Goal: Task Accomplishment & Management: Use online tool/utility

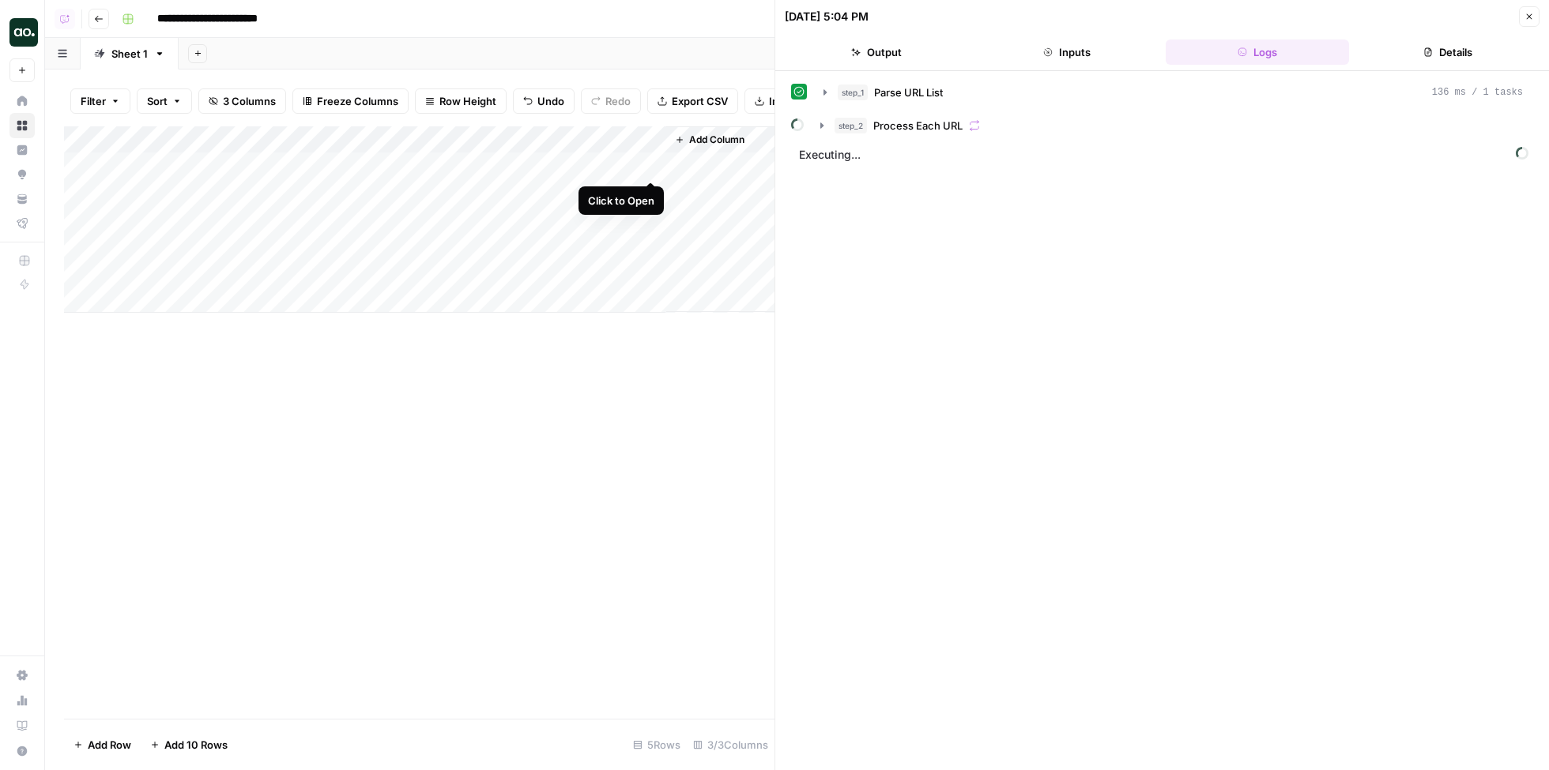
click at [653, 164] on div "Add Column" at bounding box center [419, 219] width 710 height 186
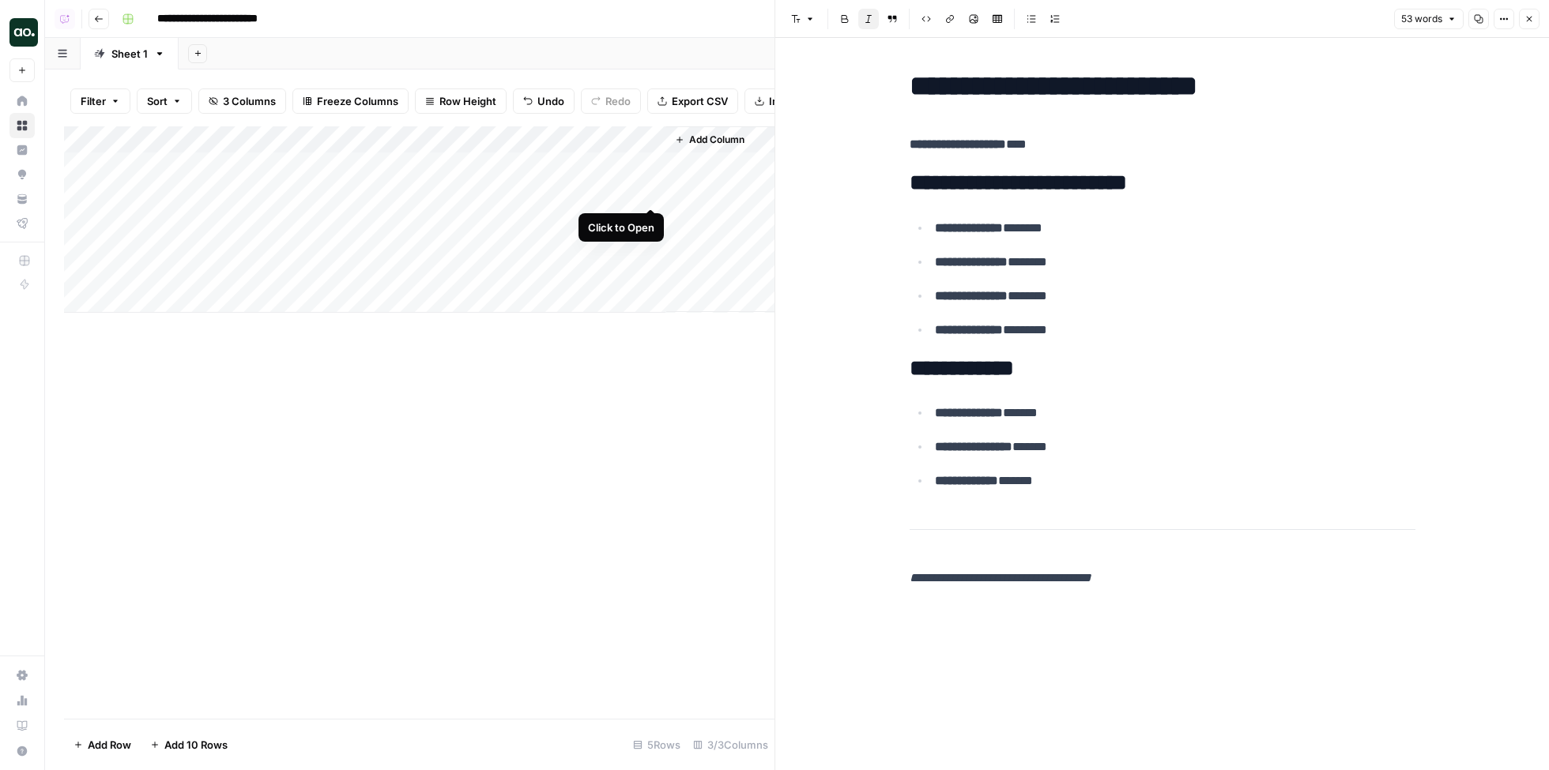
click at [653, 194] on div "Add Column" at bounding box center [419, 219] width 710 height 186
click at [648, 223] on div "Add Column" at bounding box center [419, 219] width 710 height 186
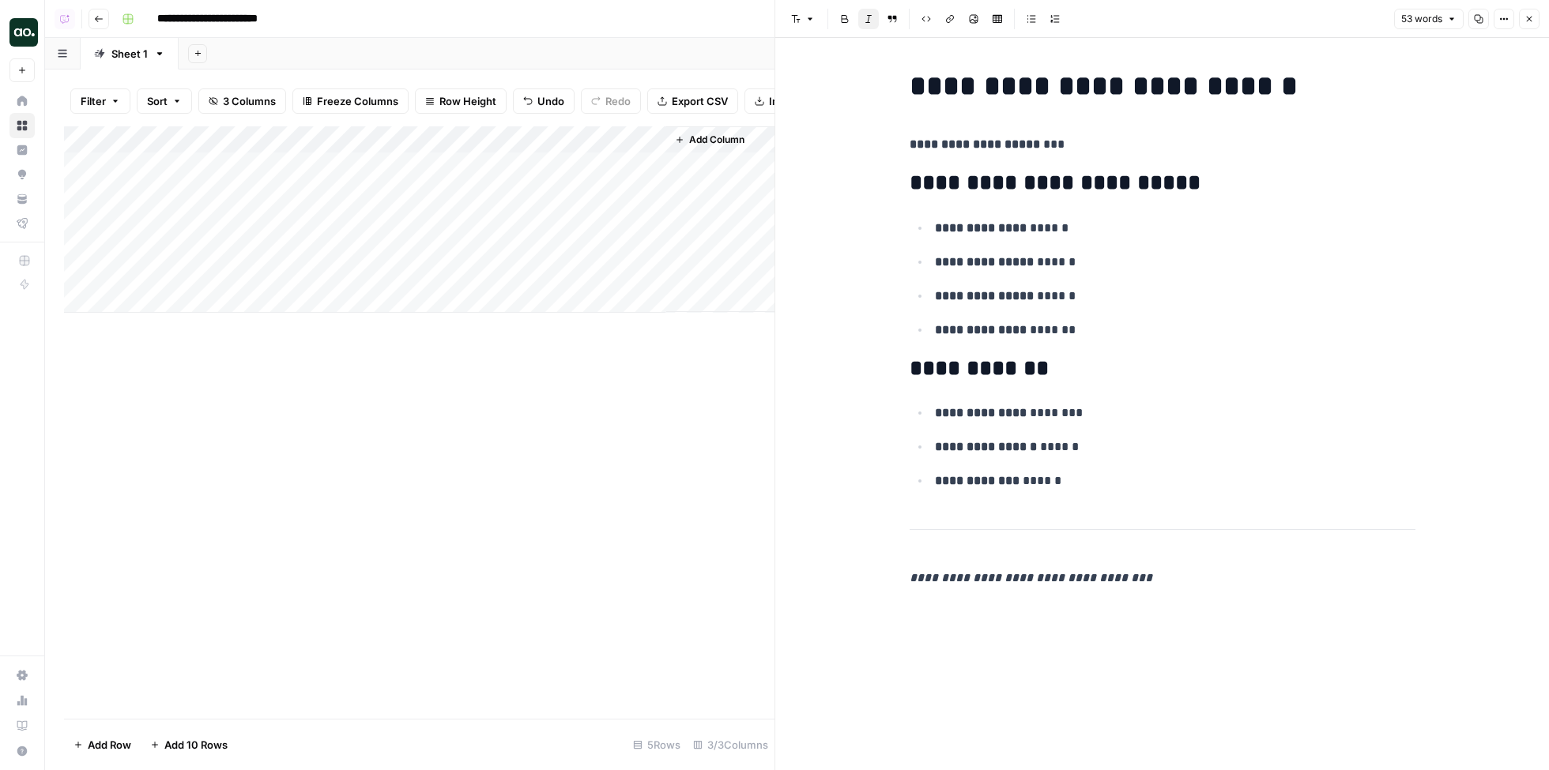
click at [322, 220] on div "Add Column" at bounding box center [419, 219] width 710 height 186
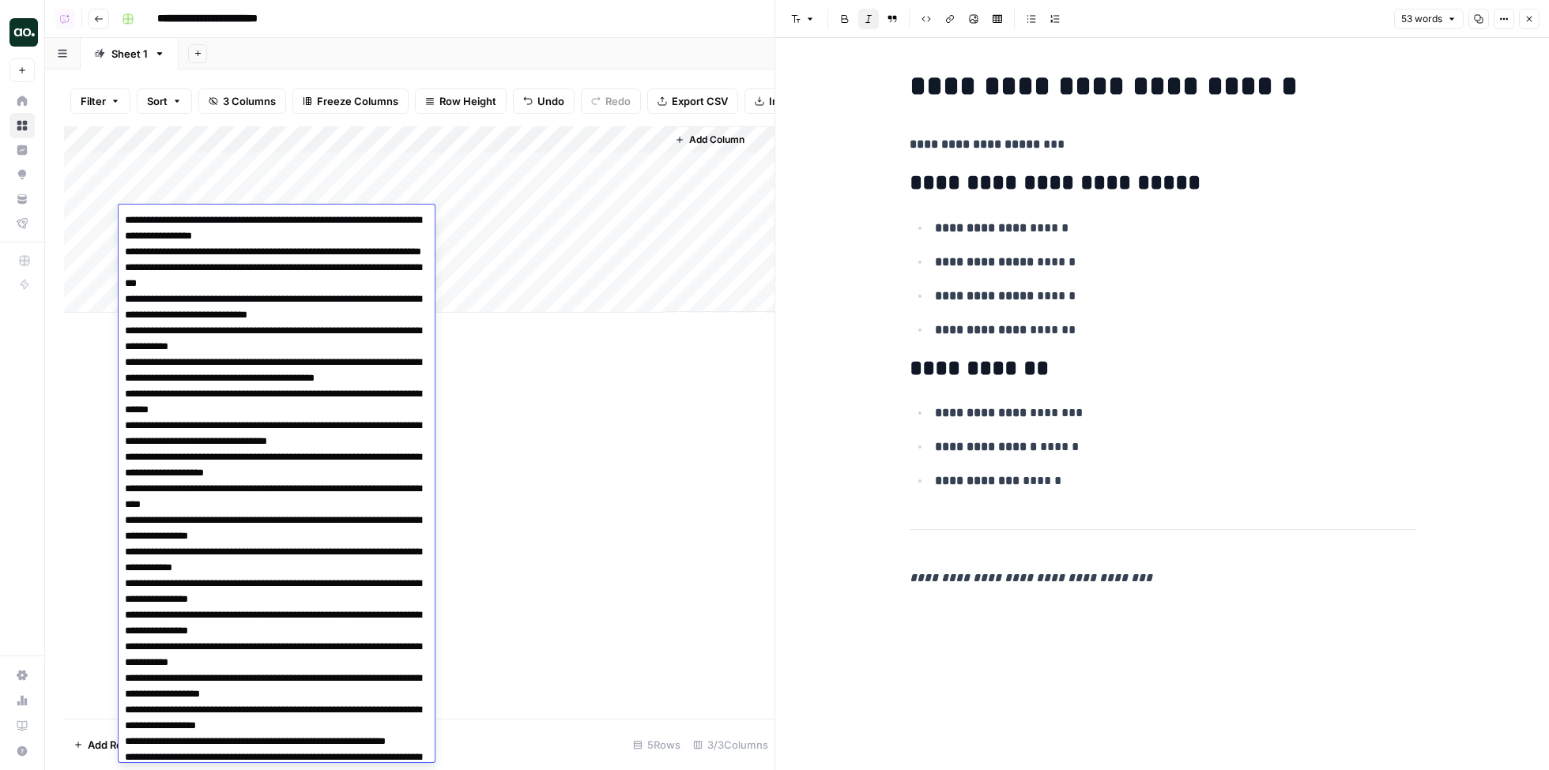
drag, startPoint x: 126, startPoint y: 525, endPoint x: 167, endPoint y: 552, distance: 49.1
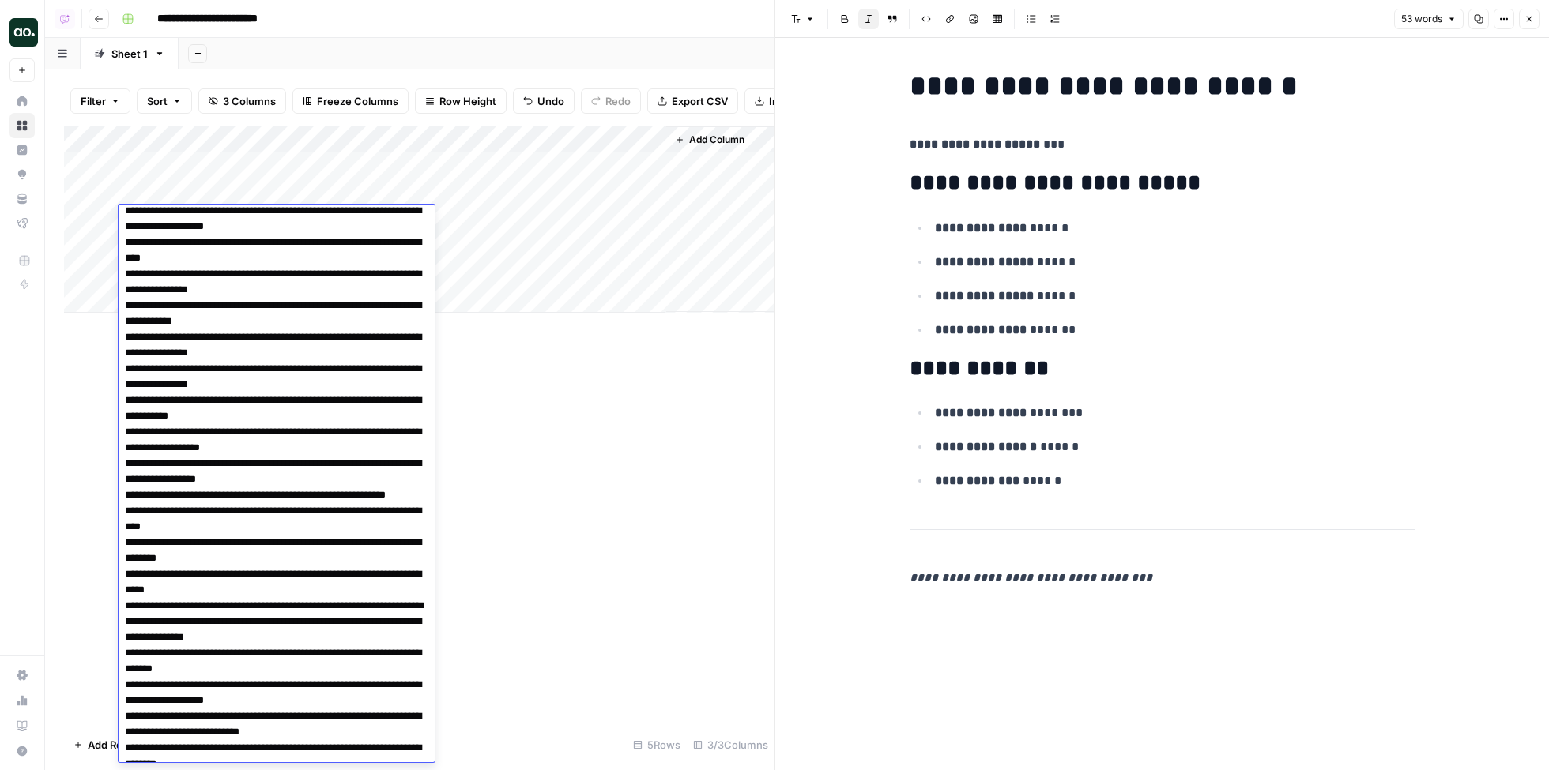
scroll to position [670, 0]
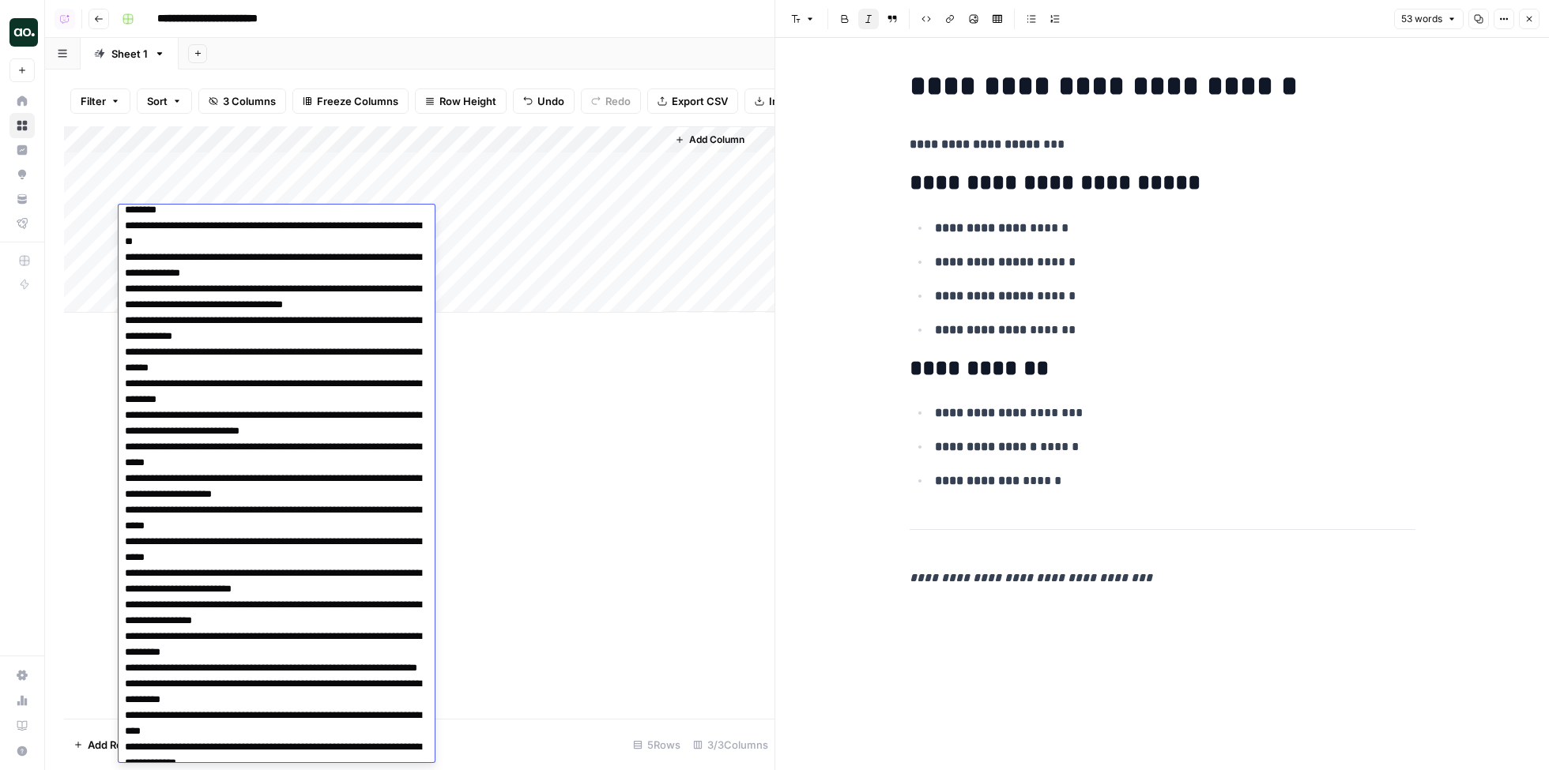
scroll to position [1018, 0]
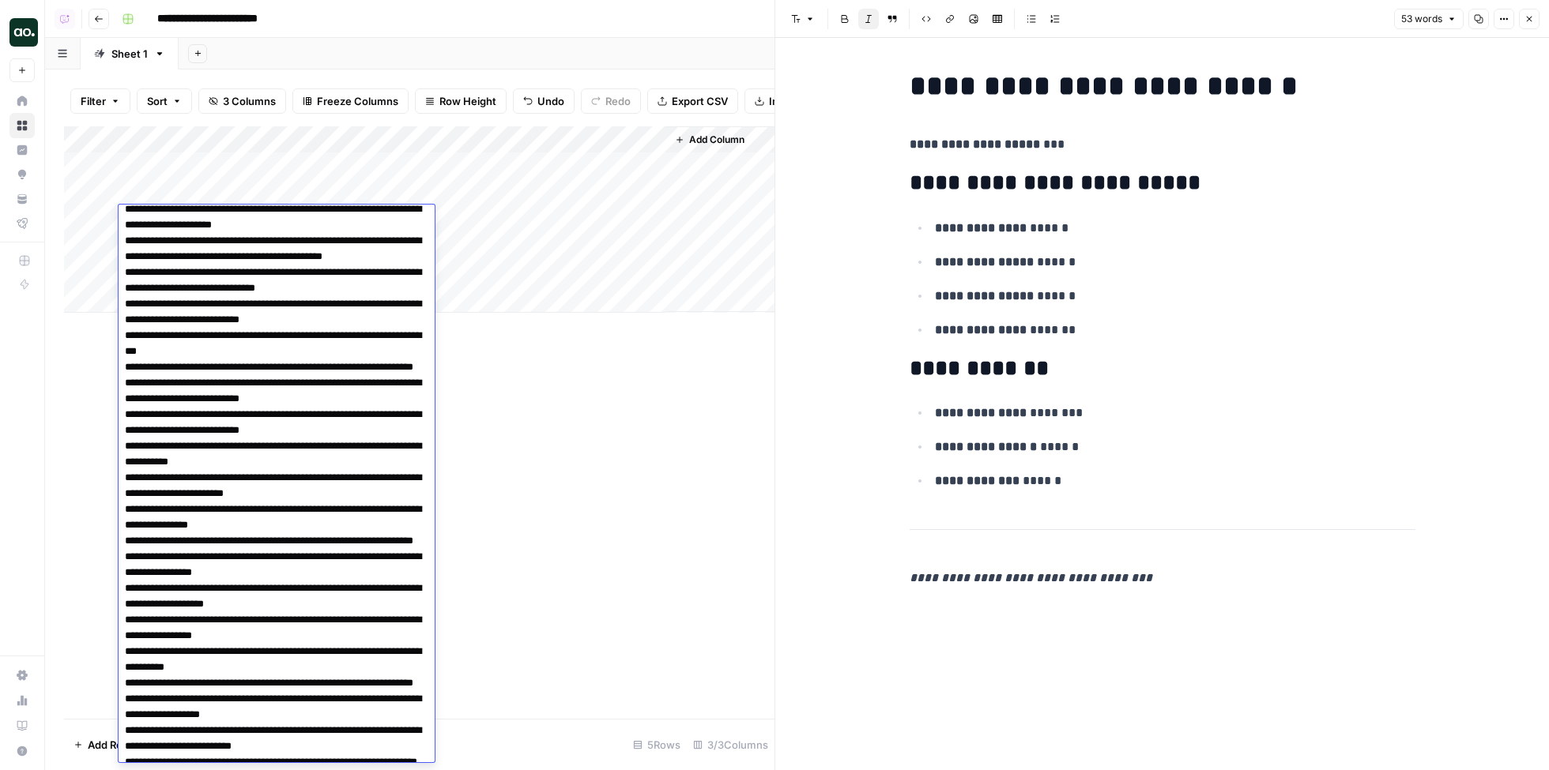
scroll to position [2209, 0]
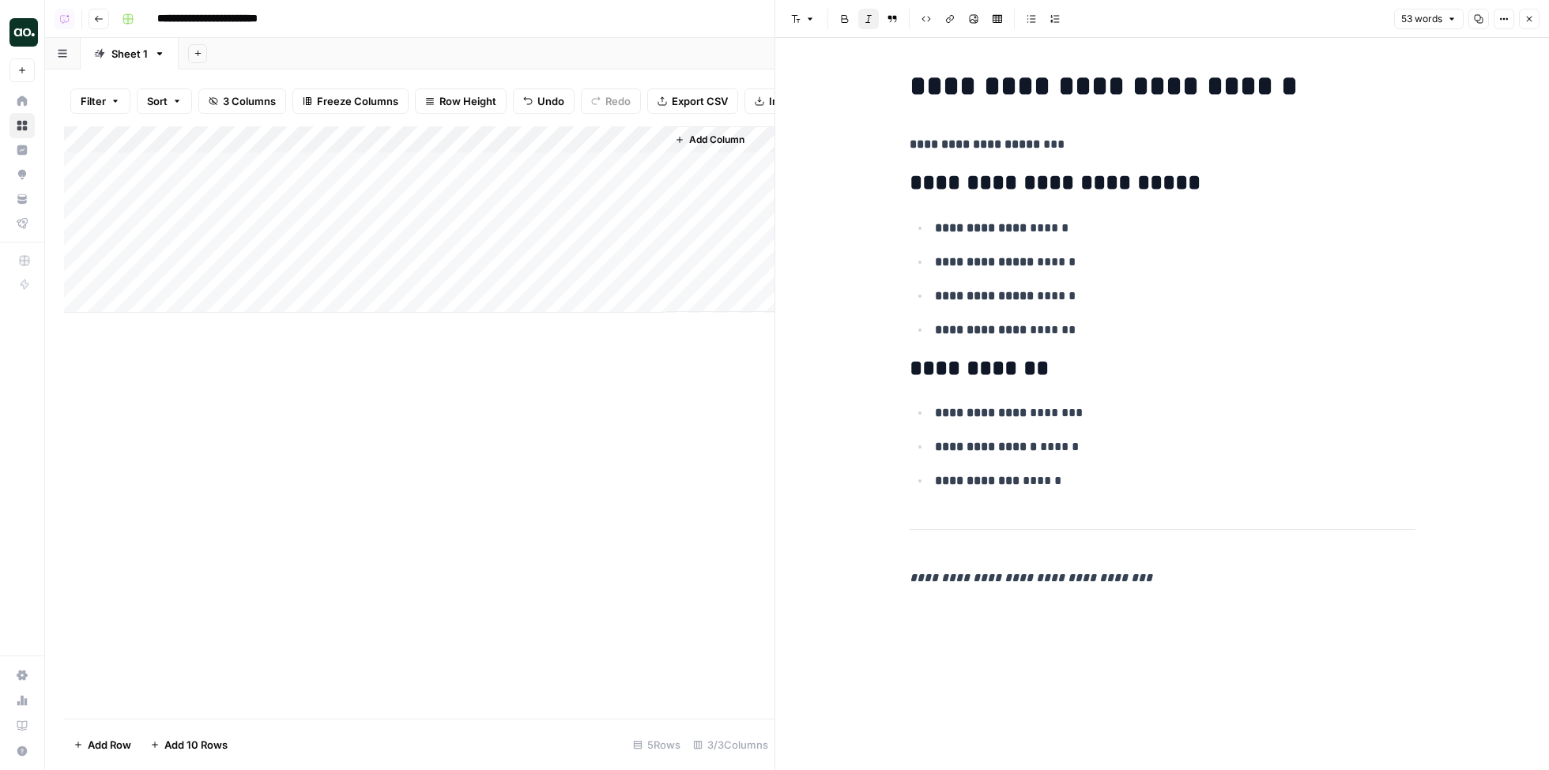
click at [946, 431] on ul "**********" at bounding box center [1162, 446] width 506 height 89
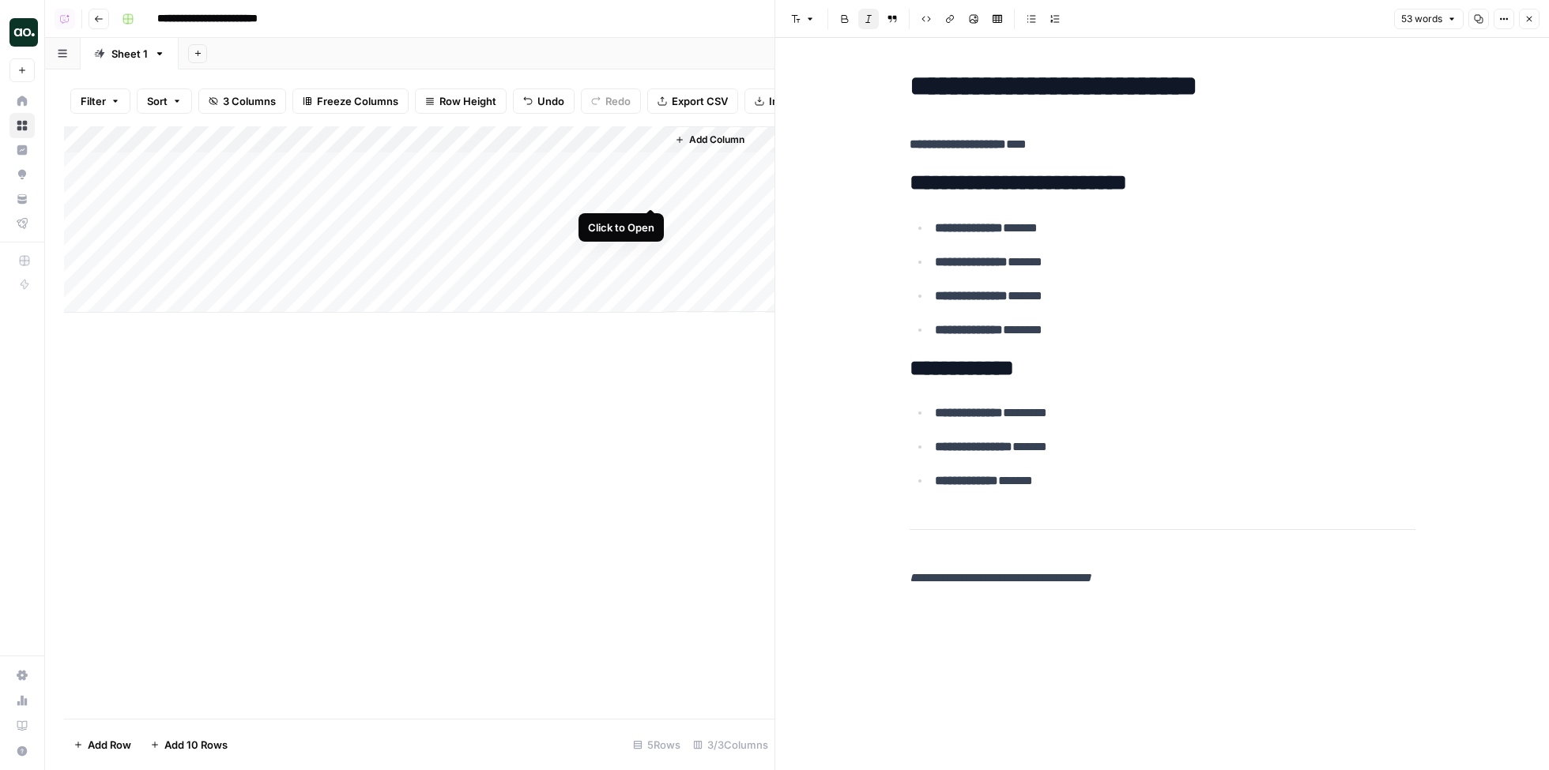
click at [649, 191] on div "Add Column" at bounding box center [419, 219] width 710 height 186
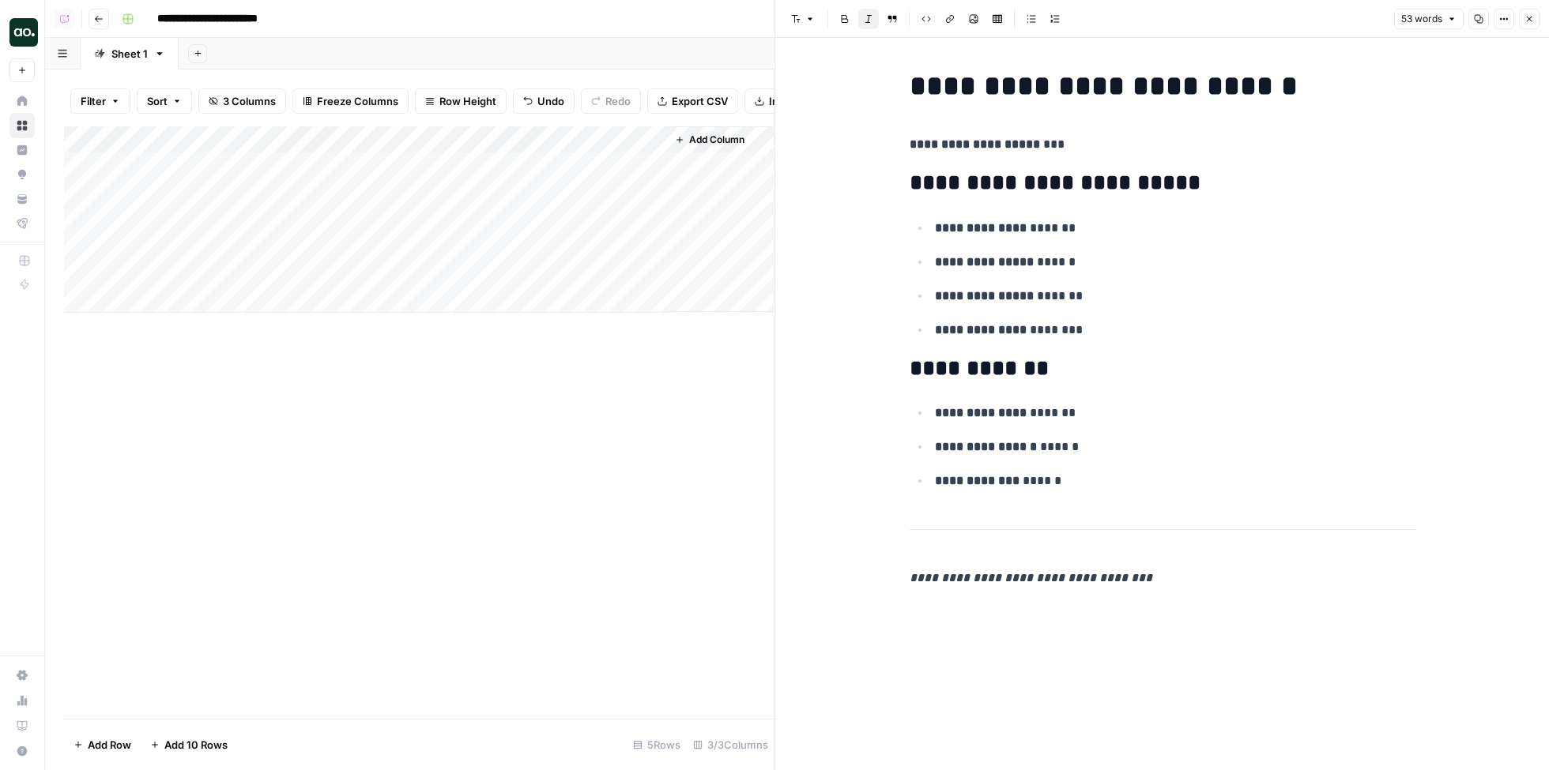
click at [329, 190] on div "Add Column" at bounding box center [419, 219] width 710 height 186
click at [328, 194] on div "Add Column" at bounding box center [419, 219] width 710 height 186
click at [328, 194] on div at bounding box center [234, 192] width 230 height 29
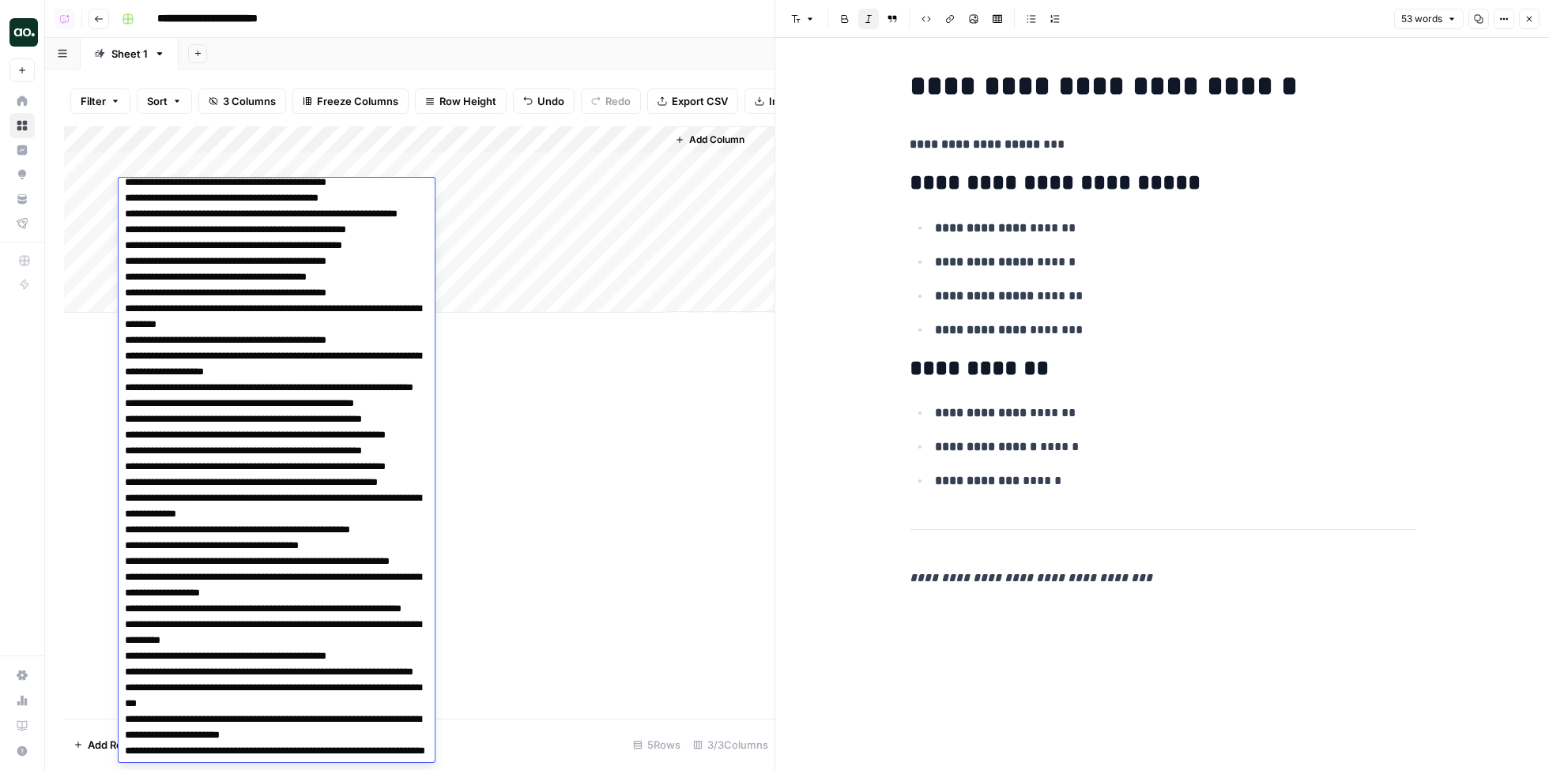
scroll to position [2020, 0]
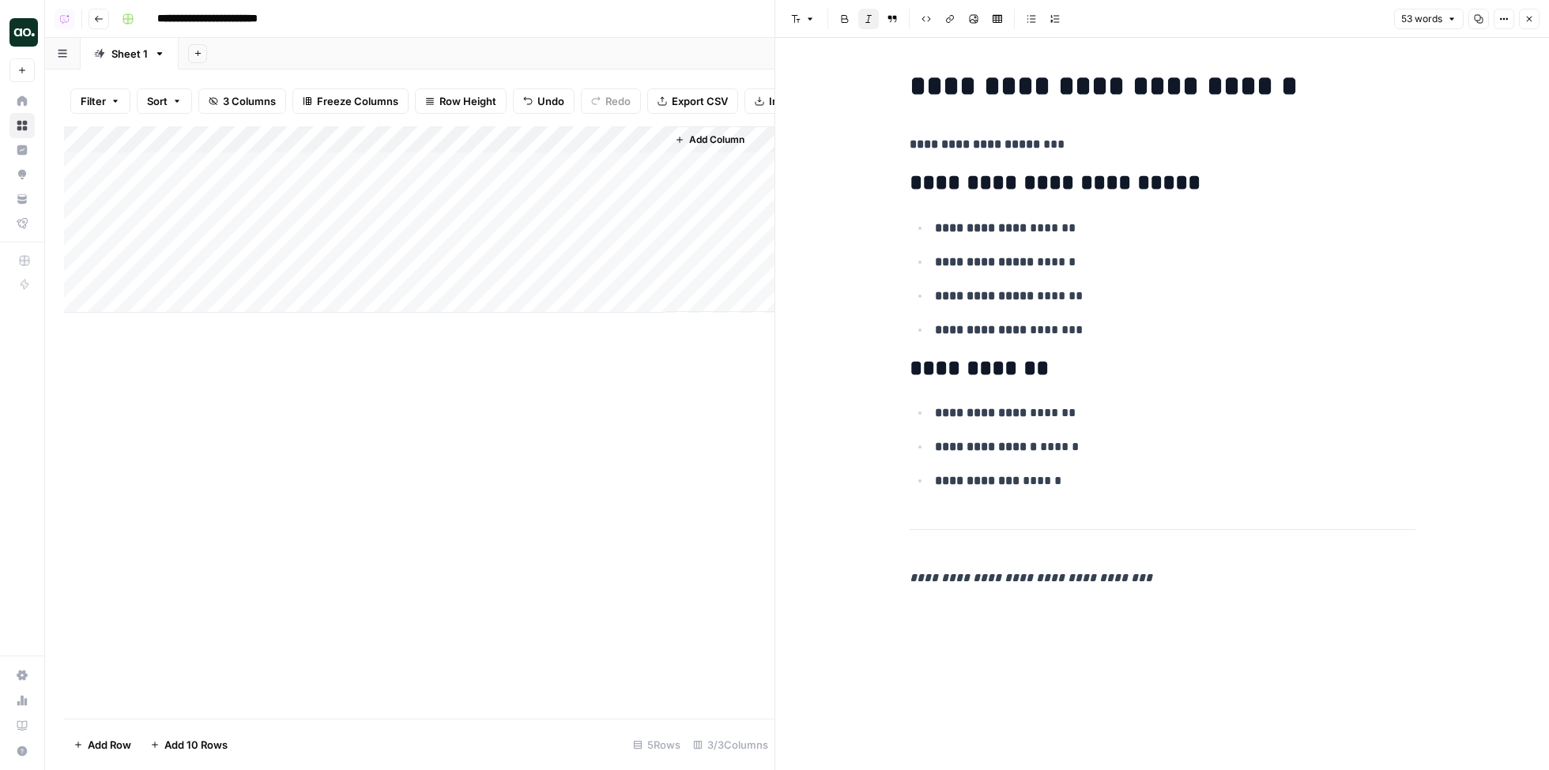
click at [525, 325] on div "Add Column" at bounding box center [419, 422] width 710 height 593
click at [83, 218] on div "Add Column" at bounding box center [419, 219] width 710 height 186
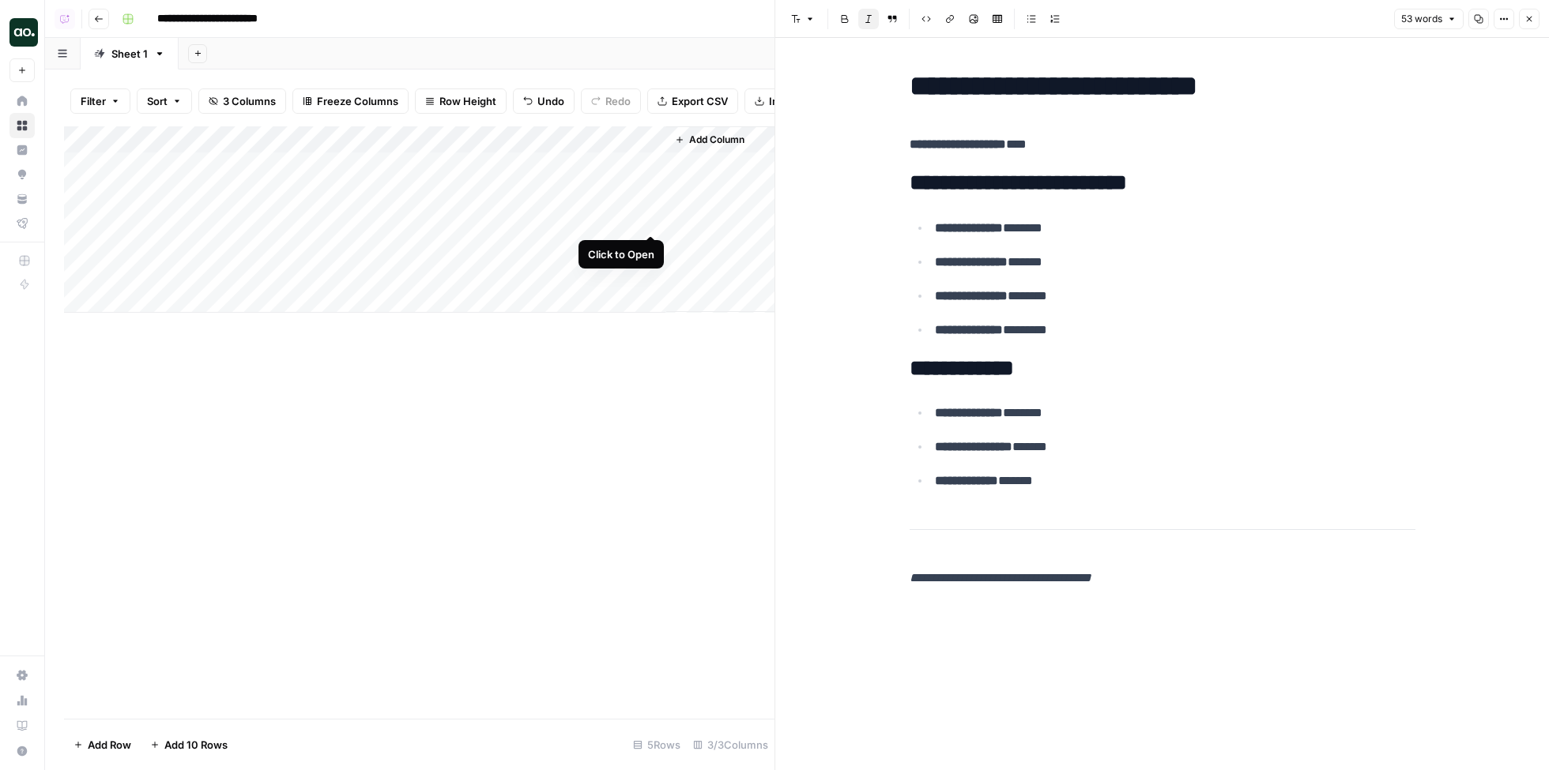
click at [651, 217] on div "Add Column" at bounding box center [419, 219] width 710 height 186
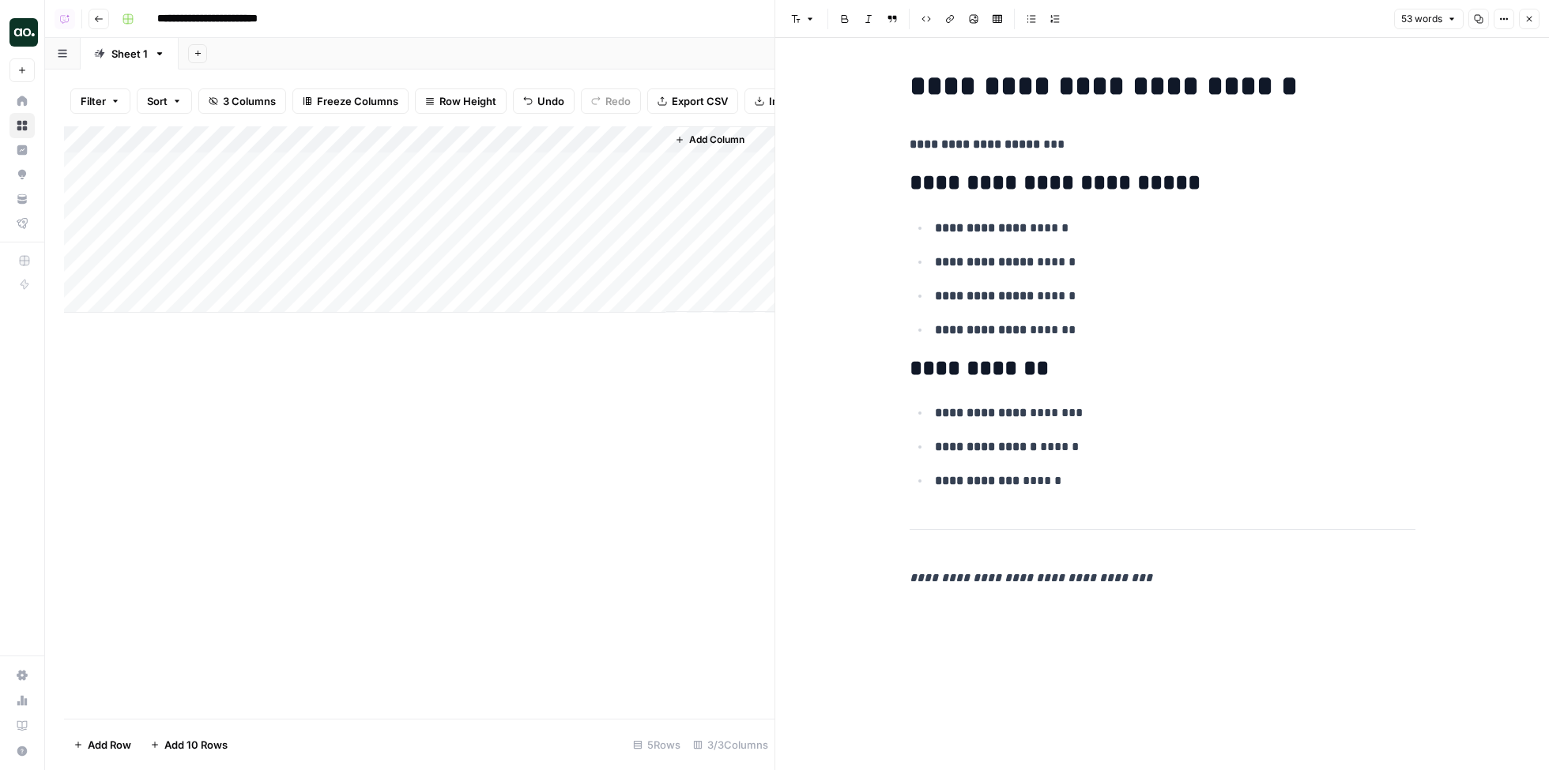
click at [85, 220] on div "Add Column" at bounding box center [419, 219] width 710 height 186
click at [122, 742] on span "Delete 1 Row" at bounding box center [104, 745] width 63 height 16
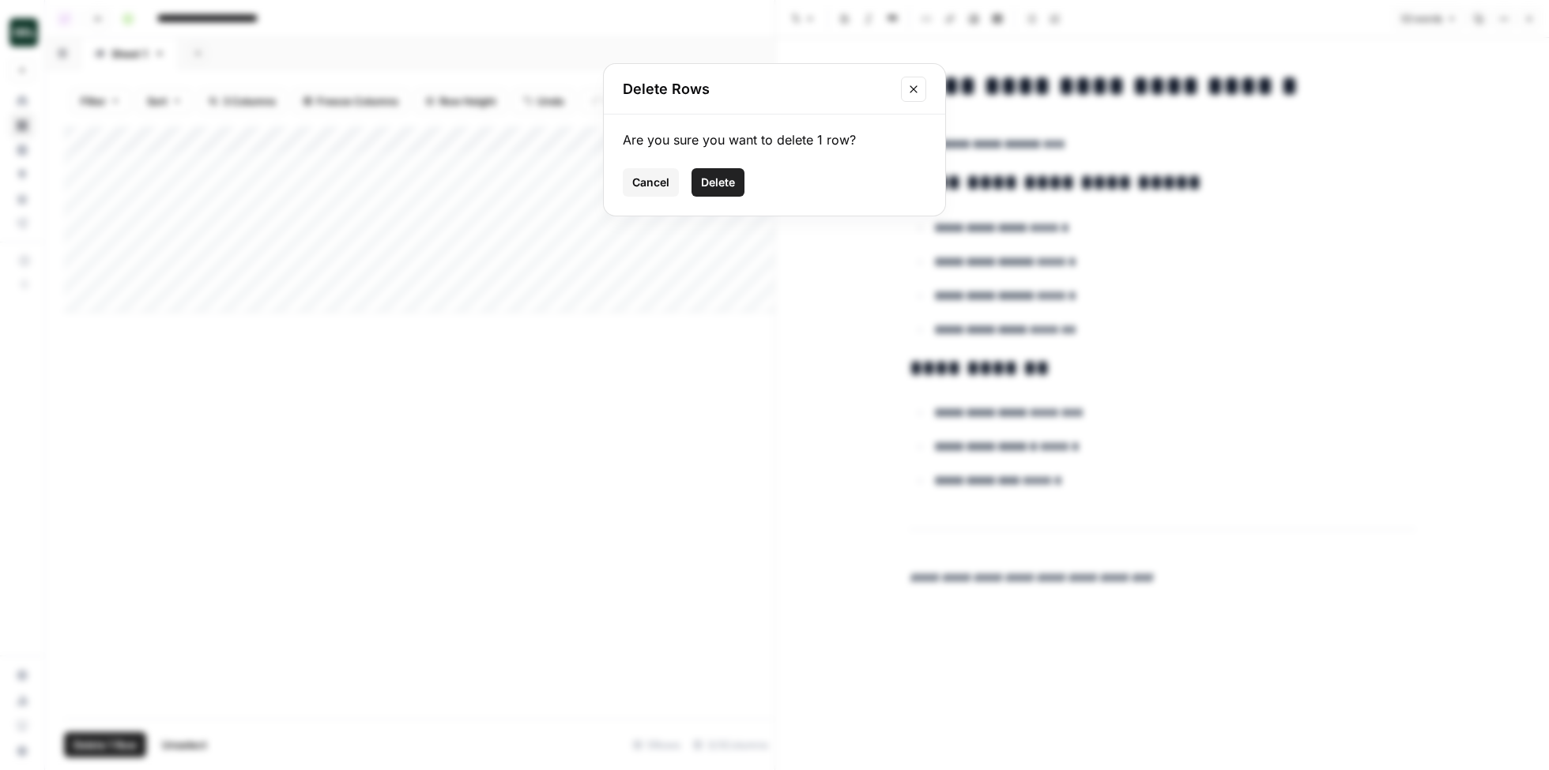
click at [707, 179] on span "Delete" at bounding box center [718, 183] width 34 height 16
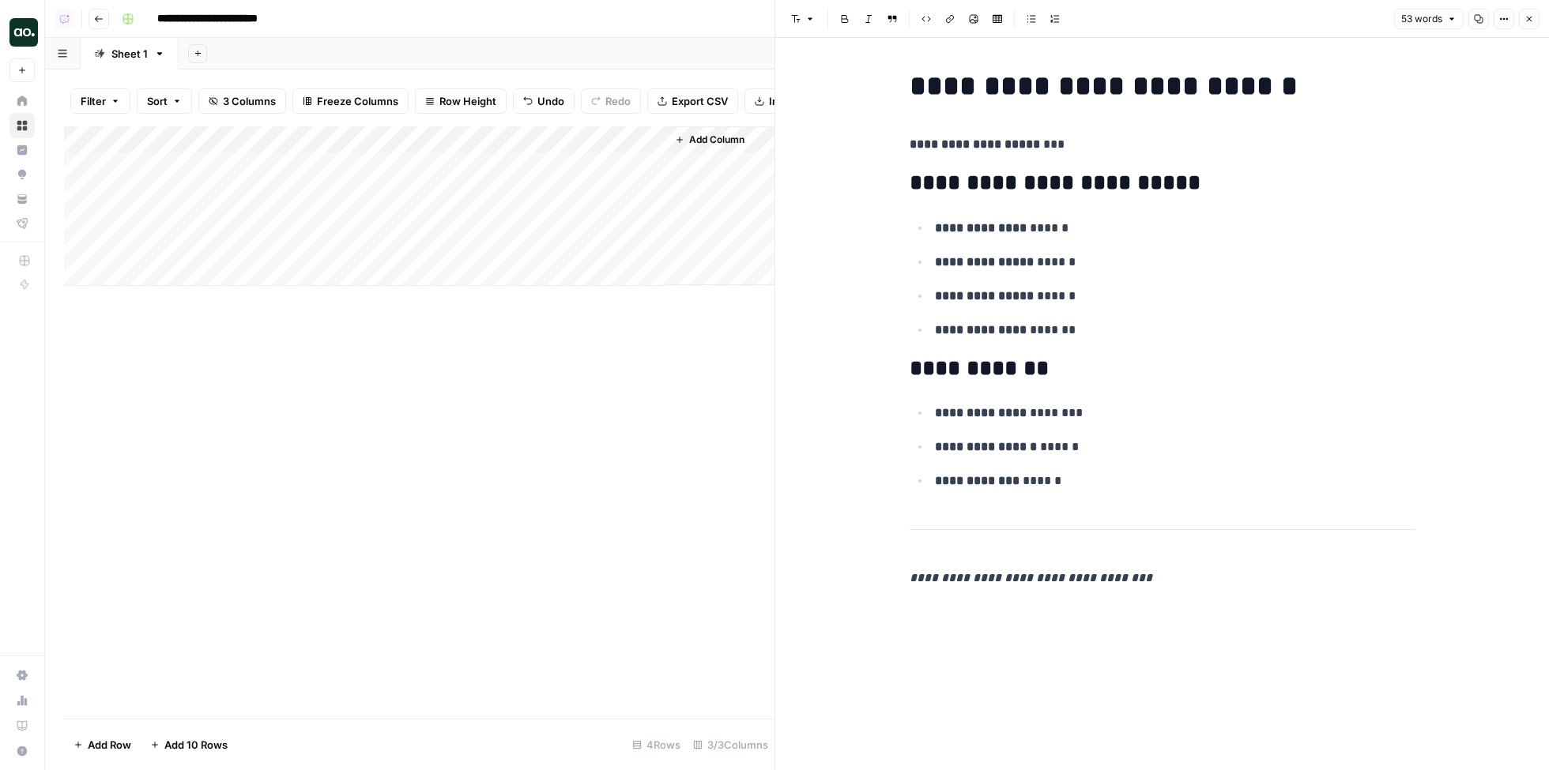
click at [1534, 16] on button "Close" at bounding box center [1529, 19] width 21 height 21
